Goal: Task Accomplishment & Management: Use online tool/utility

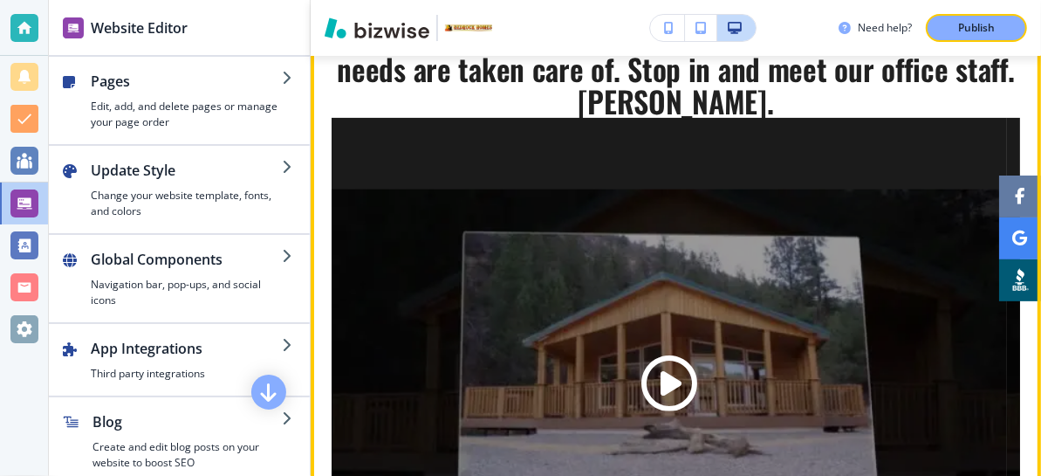
scroll to position [4420, 0]
